Goal: Task Accomplishment & Management: Complete application form

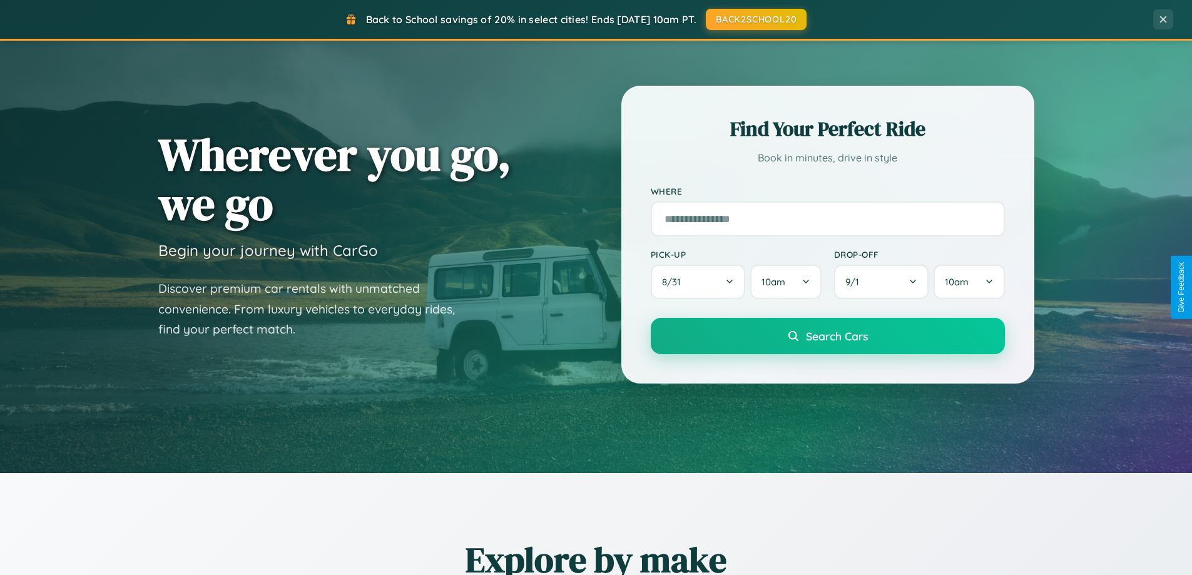
scroll to position [539, 0]
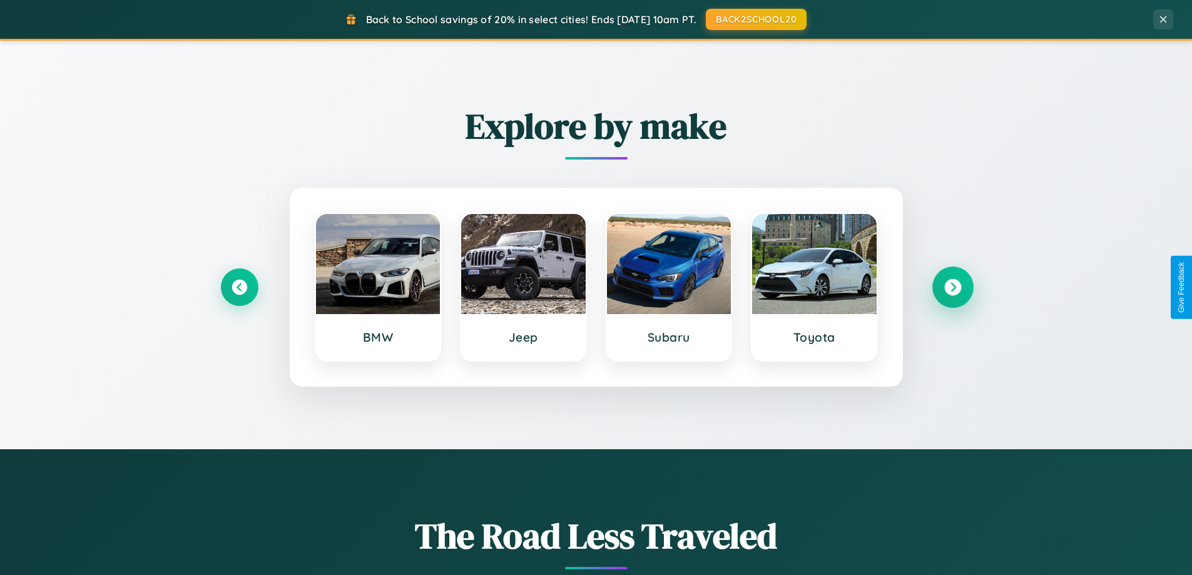
click at [952, 287] on icon at bounding box center [952, 287] width 17 height 17
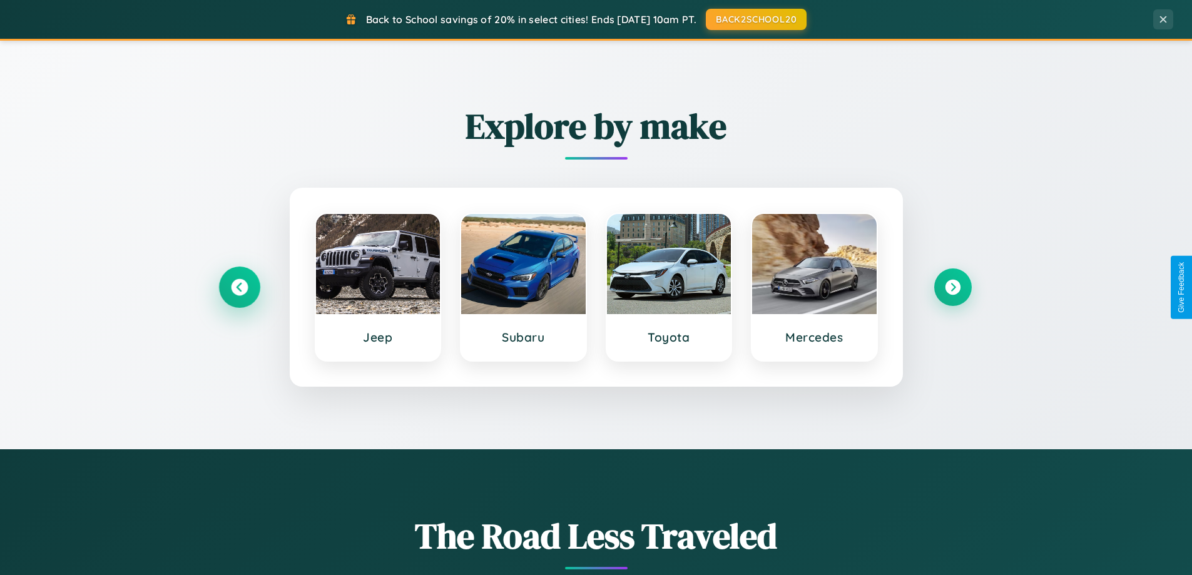
click at [239, 287] on icon at bounding box center [239, 287] width 17 height 17
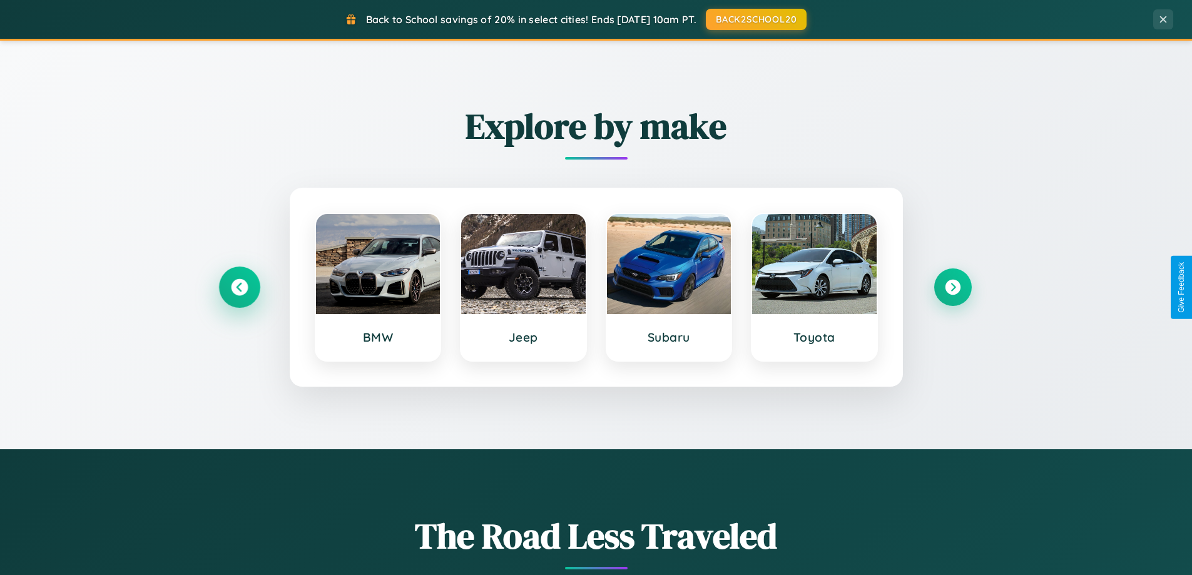
click at [239, 287] on icon at bounding box center [239, 287] width 17 height 17
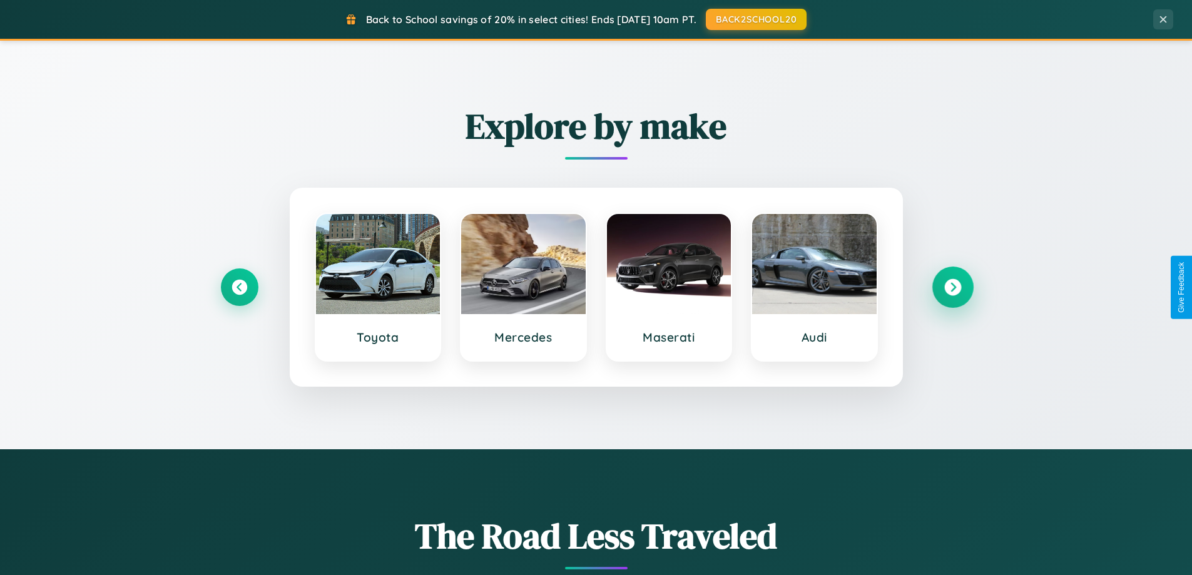
click at [952, 287] on icon at bounding box center [952, 287] width 17 height 17
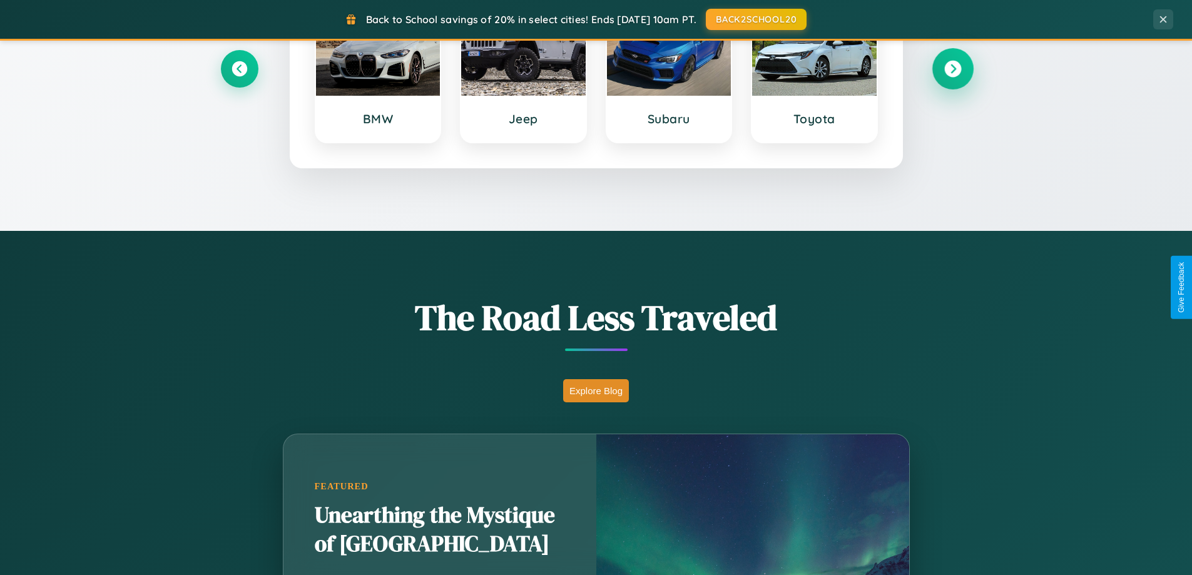
scroll to position [2408, 0]
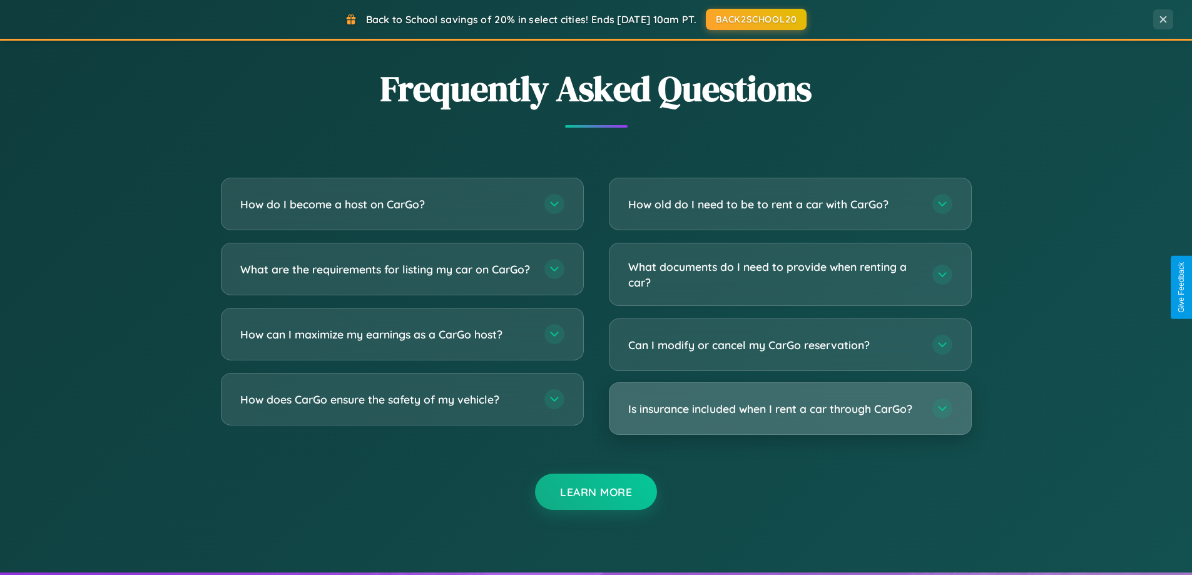
click at [790, 410] on h3 "Is insurance included when I rent a car through CarGo?" at bounding box center [774, 409] width 292 height 16
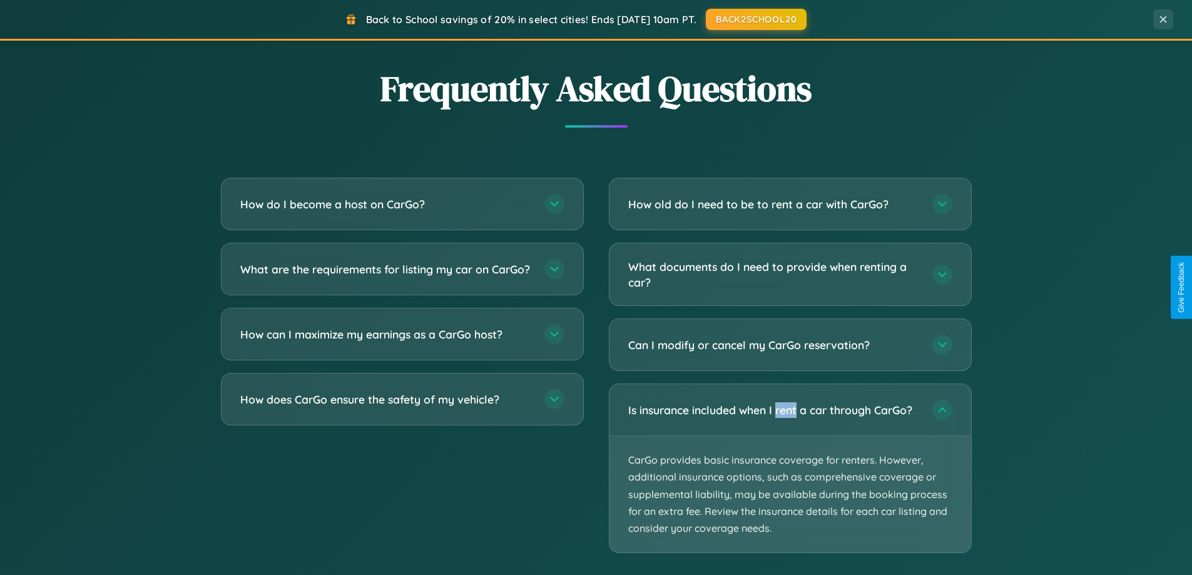
scroll to position [0, 0]
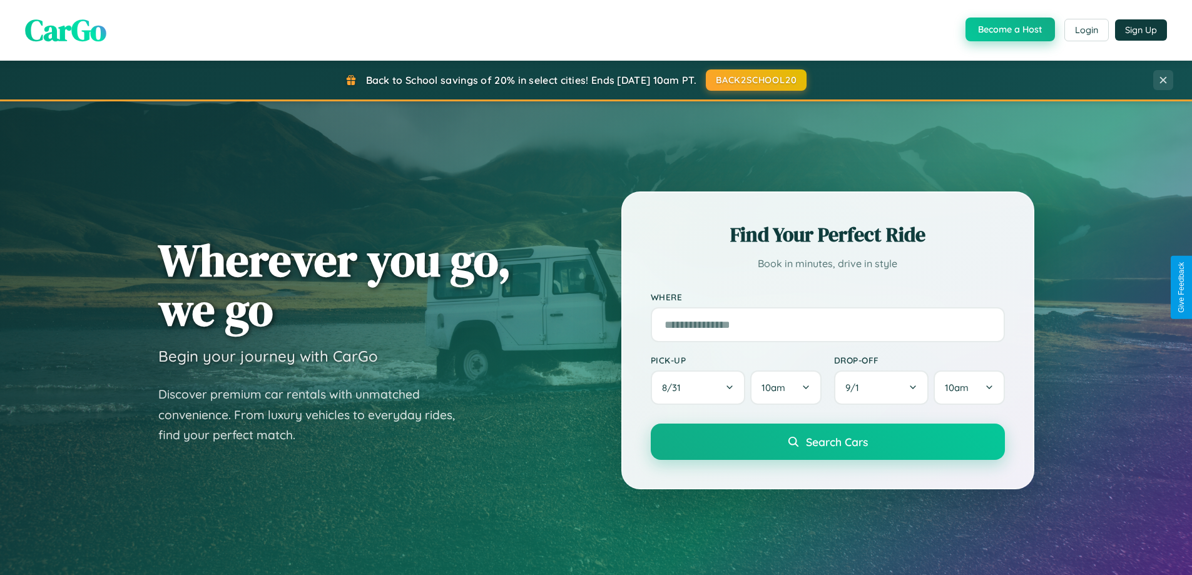
click at [1009, 30] on button "Become a Host" at bounding box center [1010, 30] width 89 height 24
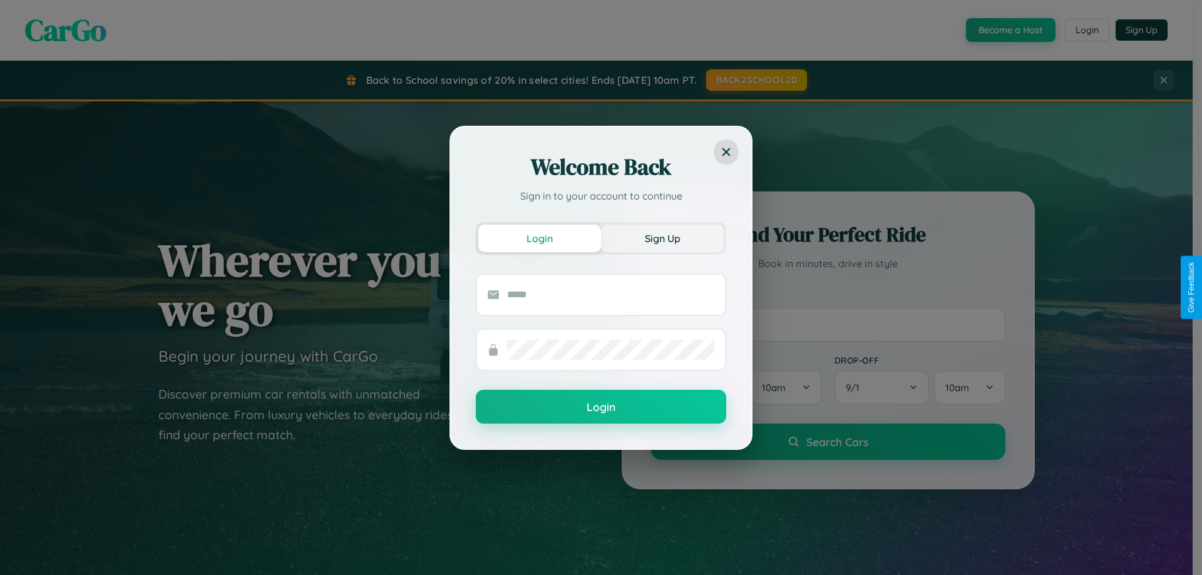
click at [662, 238] on button "Sign Up" at bounding box center [662, 239] width 123 height 28
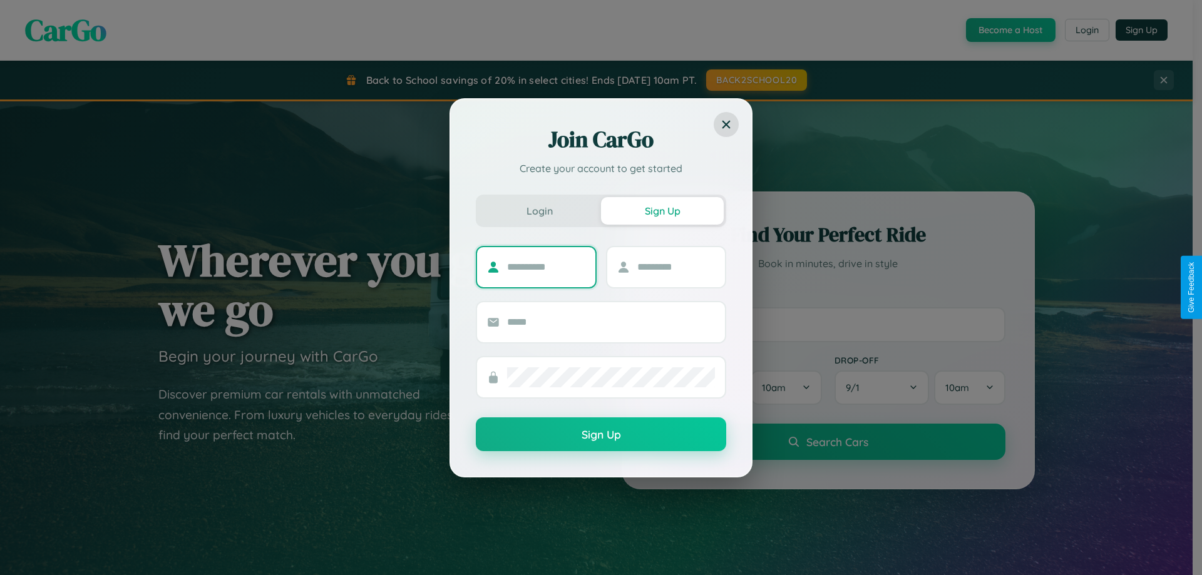
click at [546, 267] on input "text" at bounding box center [546, 267] width 78 height 20
type input "*****"
click at [675, 267] on input "text" at bounding box center [676, 267] width 78 height 20
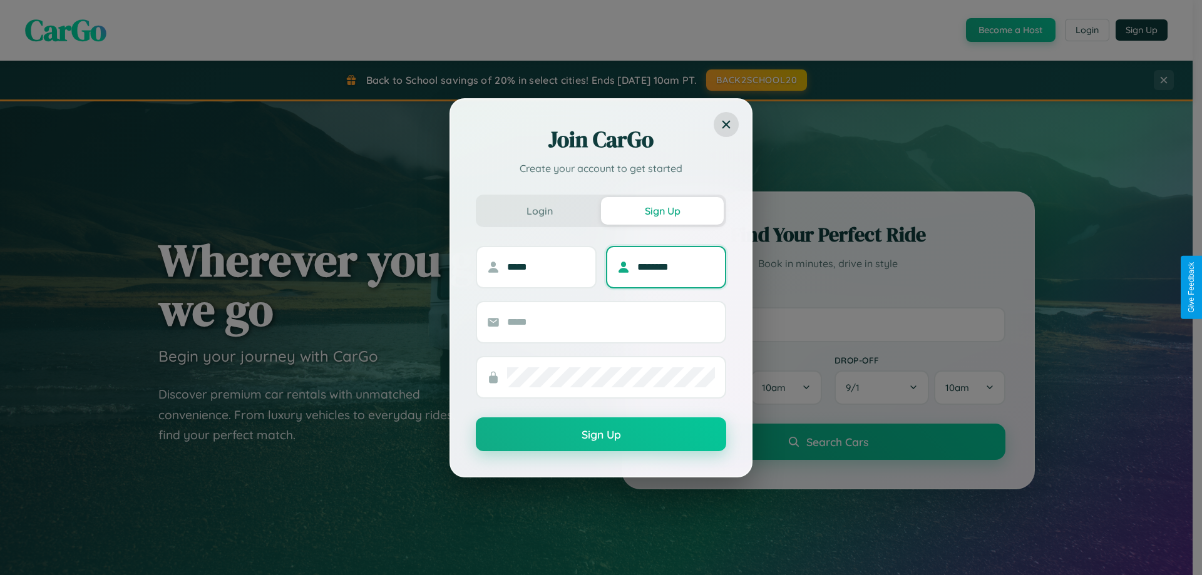
type input "********"
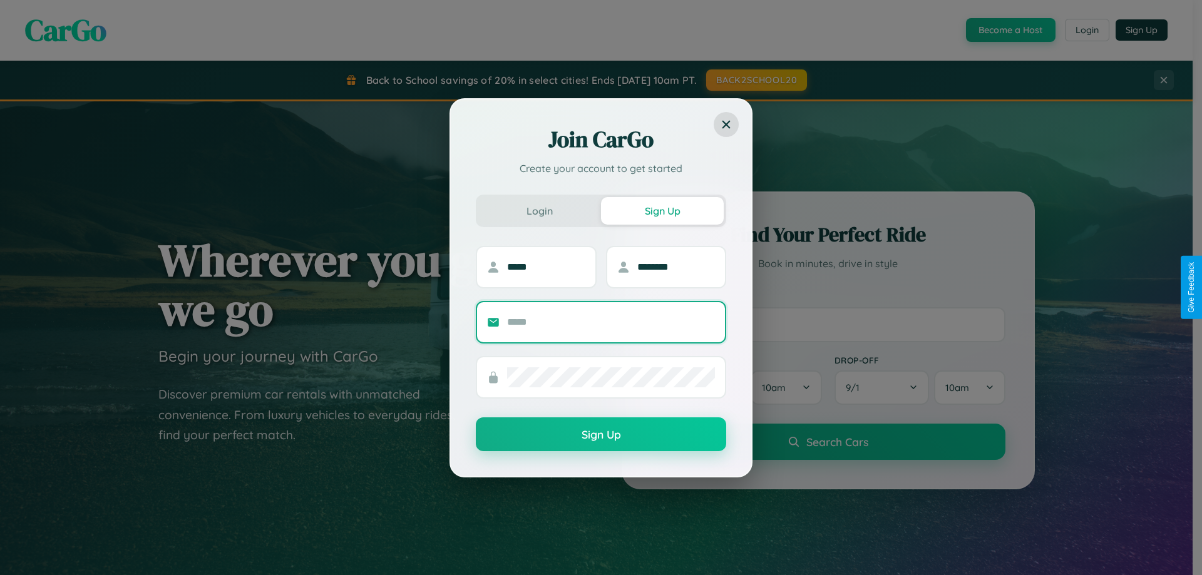
click at [611, 322] on input "text" at bounding box center [611, 322] width 208 height 20
type input "**********"
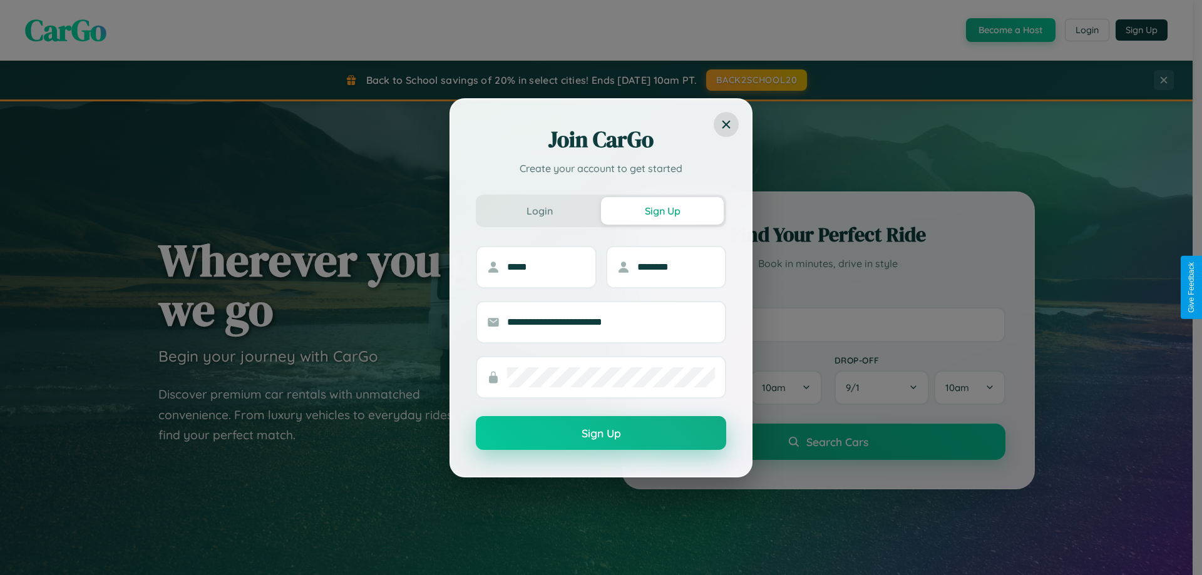
click at [601, 433] on button "Sign Up" at bounding box center [601, 433] width 250 height 34
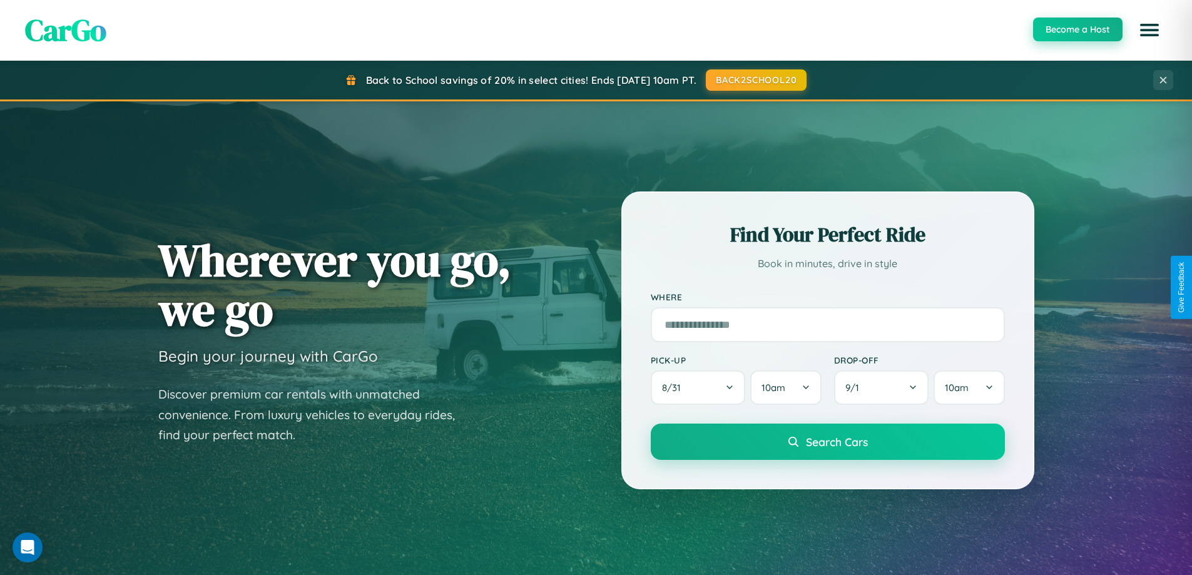
click at [1077, 29] on button "Become a Host" at bounding box center [1077, 30] width 89 height 24
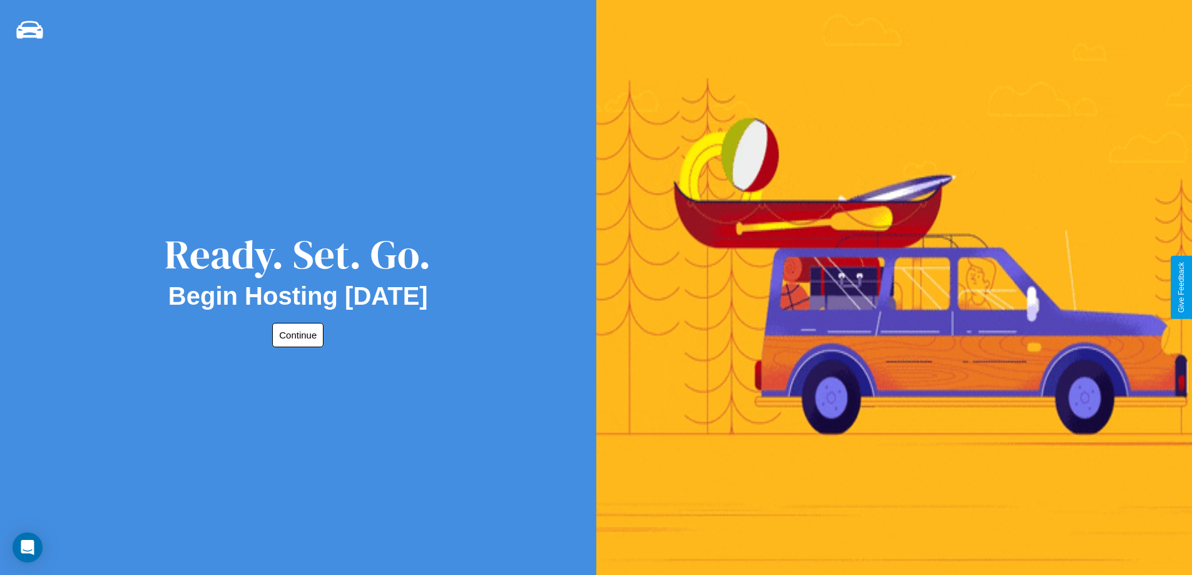
click at [295, 335] on button "Continue" at bounding box center [297, 335] width 51 height 24
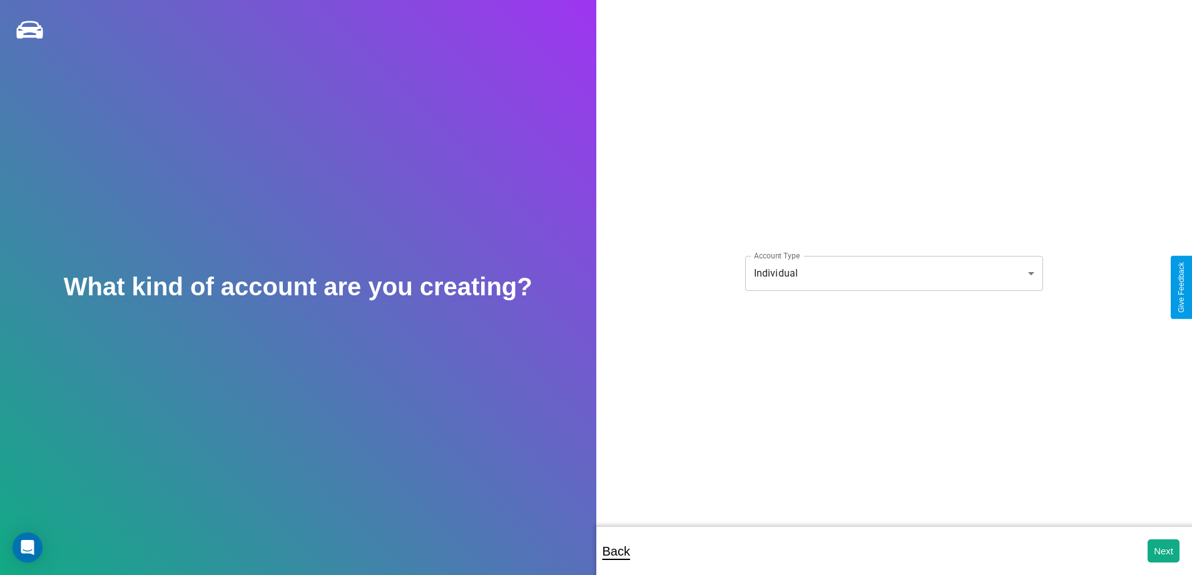
click at [894, 273] on body "**********" at bounding box center [596, 296] width 1192 height 592
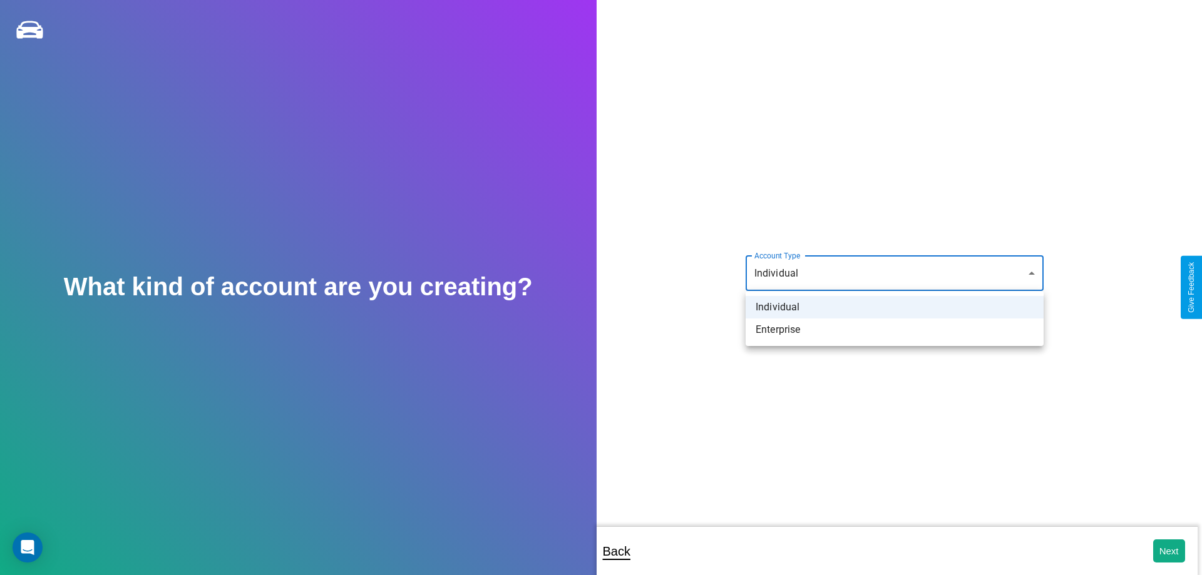
click at [894, 307] on li "Individual" at bounding box center [894, 307] width 298 height 23
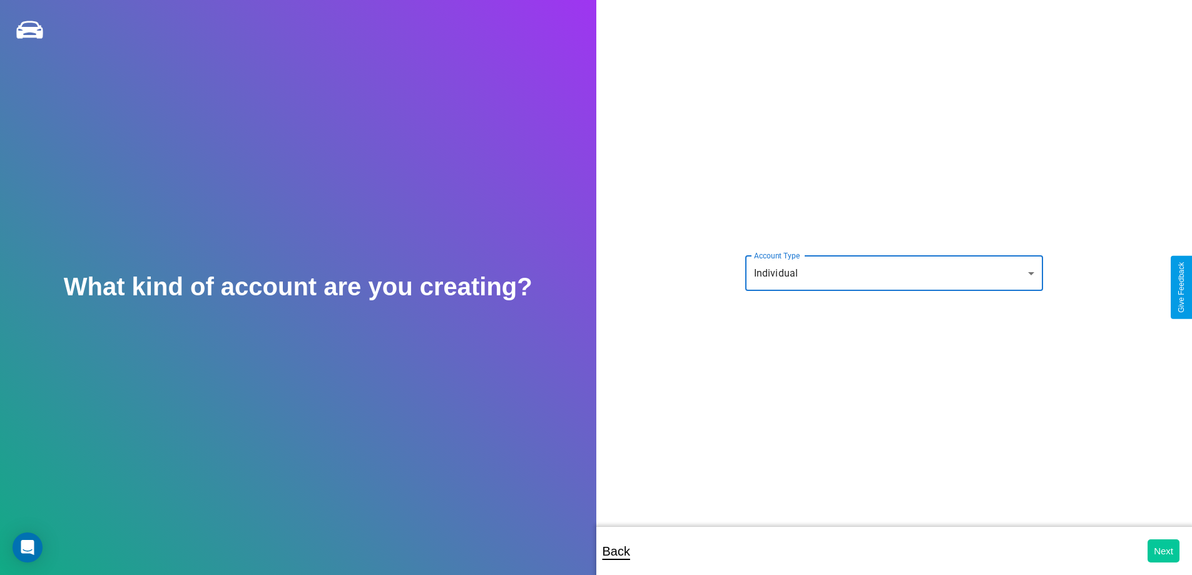
click at [1163, 551] on button "Next" at bounding box center [1164, 550] width 32 height 23
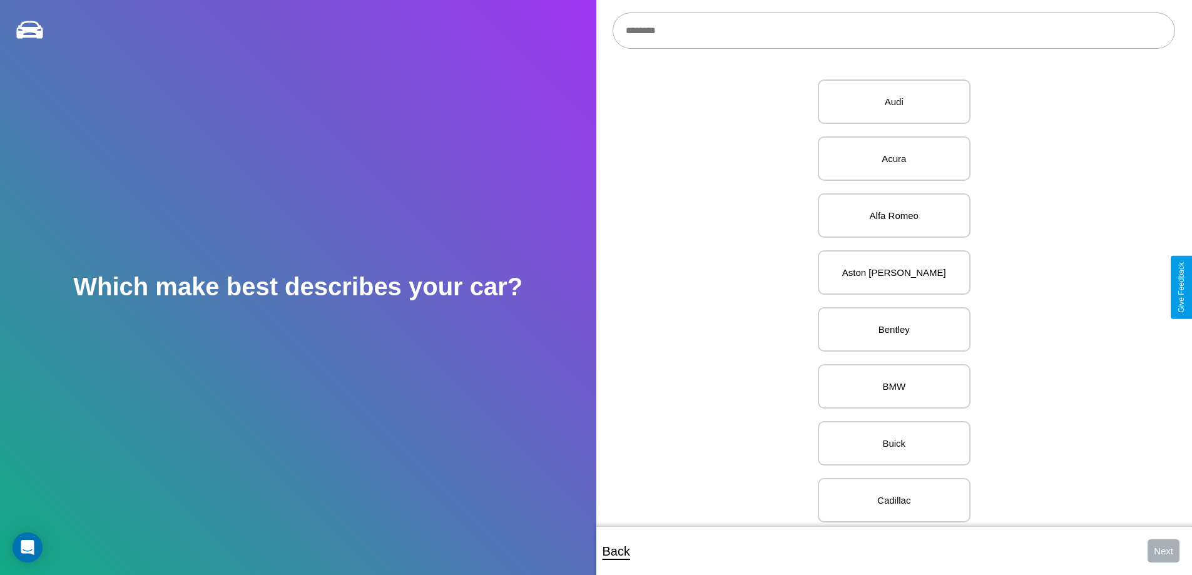
click at [894, 31] on input "text" at bounding box center [894, 31] width 563 height 36
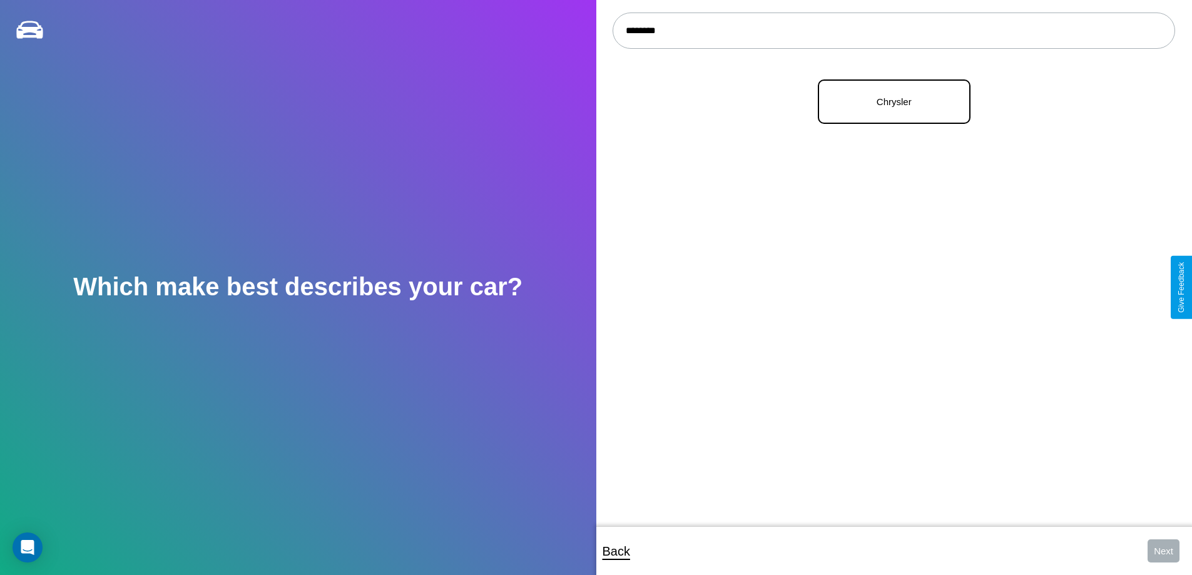
type input "********"
click at [889, 102] on p "Chrysler" at bounding box center [894, 101] width 125 height 17
click at [1163, 551] on button "Next" at bounding box center [1164, 550] width 32 height 23
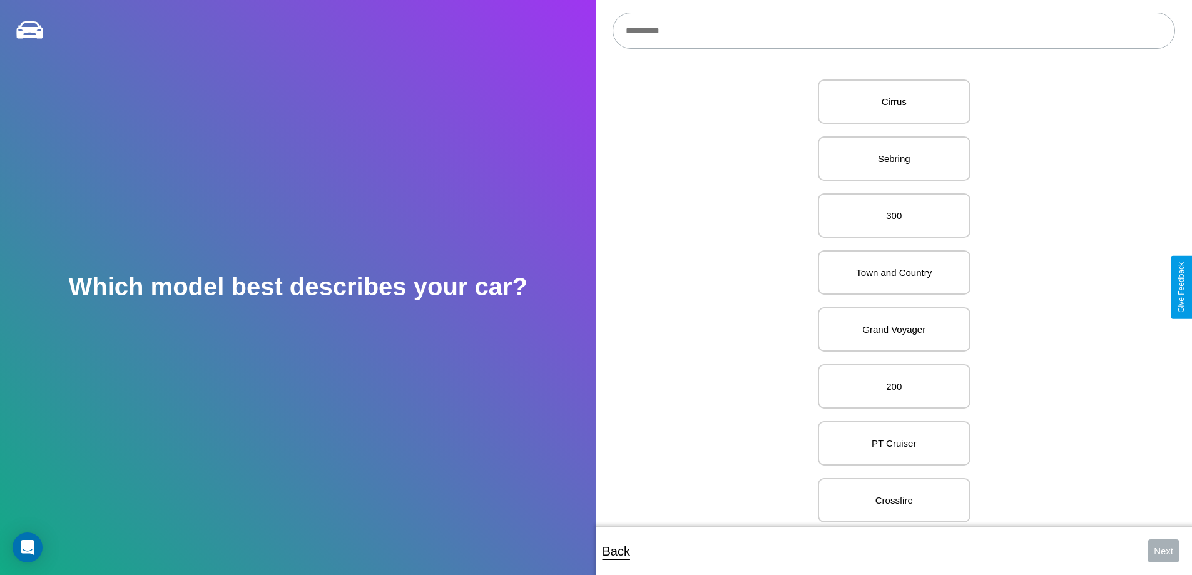
click at [894, 31] on input "text" at bounding box center [894, 31] width 563 height 36
type input "**********"
click at [889, 102] on p "Concorde/LHS" at bounding box center [894, 101] width 125 height 17
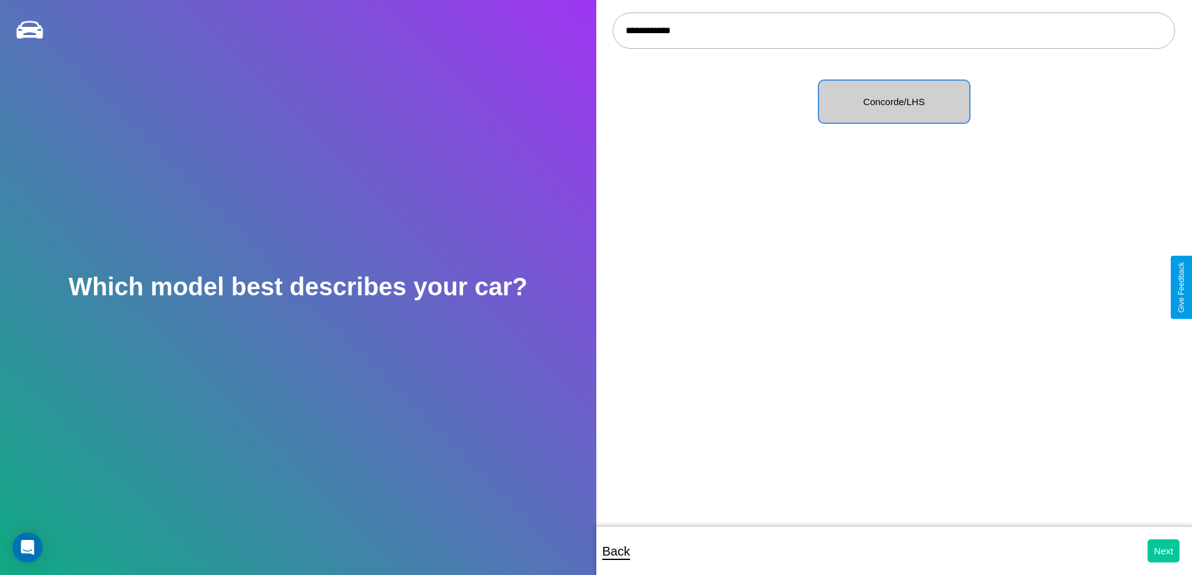
click at [1163, 551] on button "Next" at bounding box center [1164, 550] width 32 height 23
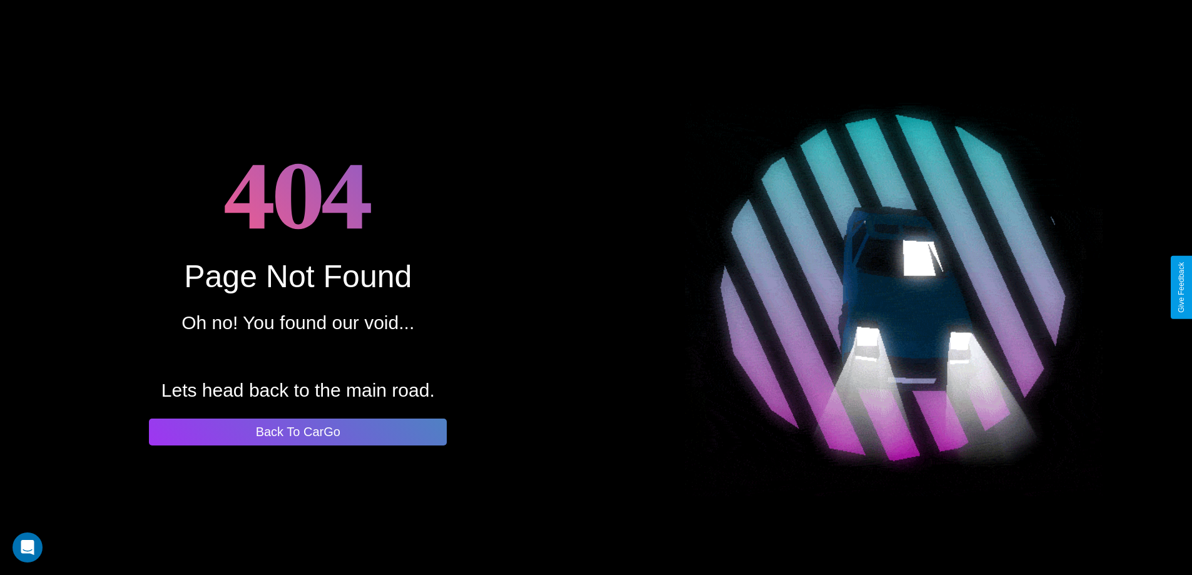
click at [298, 432] on button "Back To CarGo" at bounding box center [298, 432] width 298 height 27
